Goal: Information Seeking & Learning: Learn about a topic

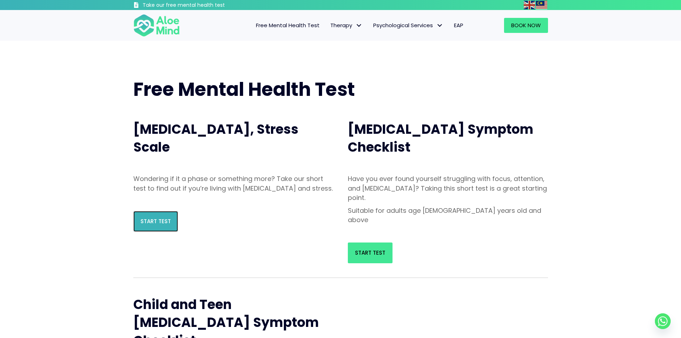
click at [148, 225] on span "Start Test" at bounding box center [155, 221] width 30 height 8
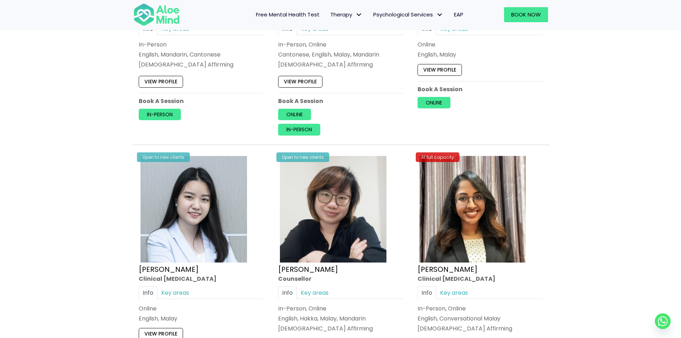
scroll to position [2067, 0]
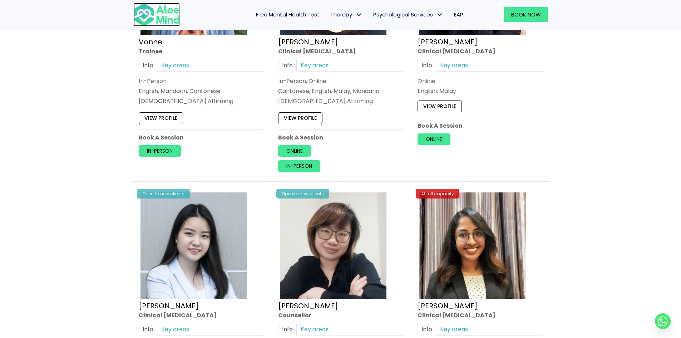
click at [160, 21] on img at bounding box center [156, 15] width 46 height 24
